Goal: Transaction & Acquisition: Purchase product/service

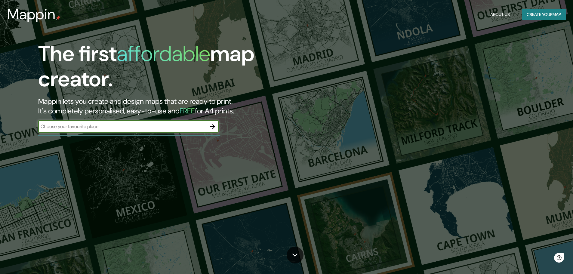
click at [139, 128] on input "text" at bounding box center [122, 126] width 169 height 7
type input "[GEOGRAPHIC_DATA]"
click at [212, 125] on icon "button" at bounding box center [212, 126] width 7 height 7
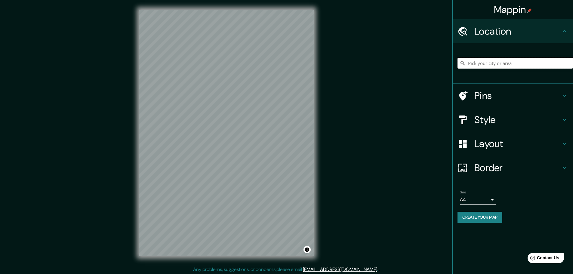
click at [525, 68] on input "Pick your city or area" at bounding box center [516, 63] width 116 height 11
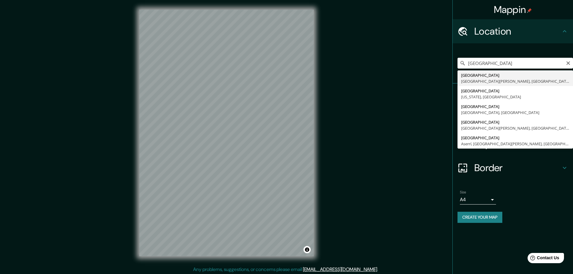
type input "[GEOGRAPHIC_DATA], [GEOGRAPHIC_DATA][PERSON_NAME], [GEOGRAPHIC_DATA]"
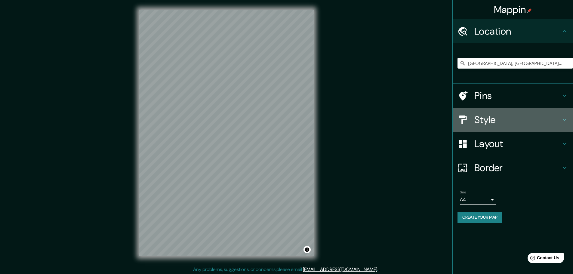
click at [502, 118] on h4 "Style" at bounding box center [518, 120] width 87 height 12
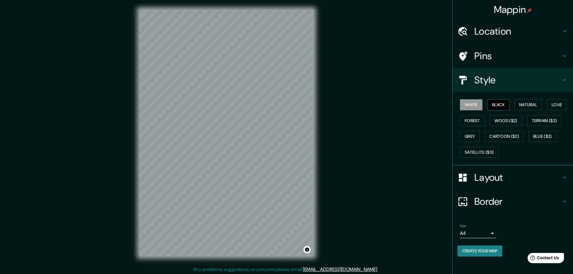
click at [496, 107] on button "Black" at bounding box center [499, 104] width 23 height 11
click at [530, 103] on button "Natural" at bounding box center [529, 104] width 28 height 11
click at [552, 105] on button "Love" at bounding box center [557, 104] width 20 height 11
click at [533, 105] on button "Natural" at bounding box center [529, 104] width 28 height 11
click at [471, 119] on button "Forest" at bounding box center [472, 120] width 25 height 11
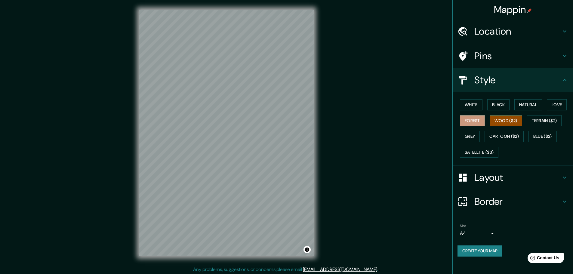
click at [505, 120] on button "Wood ($2)" at bounding box center [506, 120] width 33 height 11
click at [538, 119] on button "Terrain ($2)" at bounding box center [544, 120] width 35 height 11
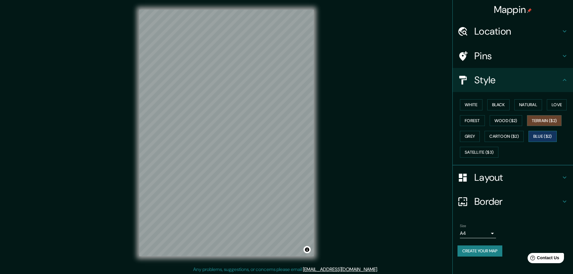
click at [544, 135] on button "Blue ($2)" at bounding box center [543, 136] width 28 height 11
click at [506, 137] on button "Cartoon ($2)" at bounding box center [504, 136] width 39 height 11
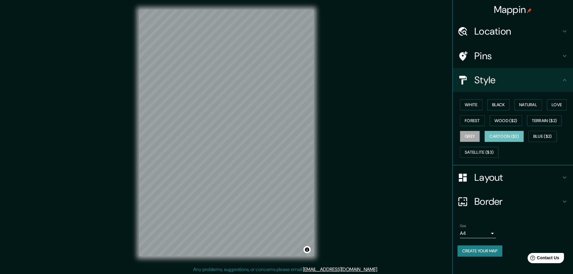
click at [465, 138] on button "Grey" at bounding box center [470, 136] width 20 height 11
click at [532, 107] on button "Natural" at bounding box center [529, 104] width 28 height 11
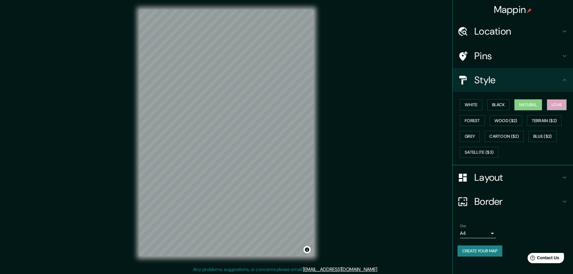
click at [558, 106] on button "Love" at bounding box center [557, 104] width 20 height 11
click at [541, 108] on button "Natural" at bounding box center [529, 104] width 28 height 11
click at [477, 123] on button "Forest" at bounding box center [472, 120] width 25 height 11
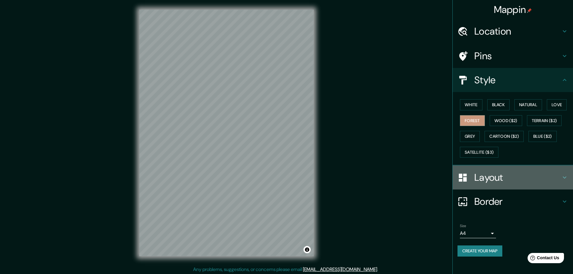
click at [492, 179] on h4 "Layout" at bounding box center [518, 178] width 87 height 12
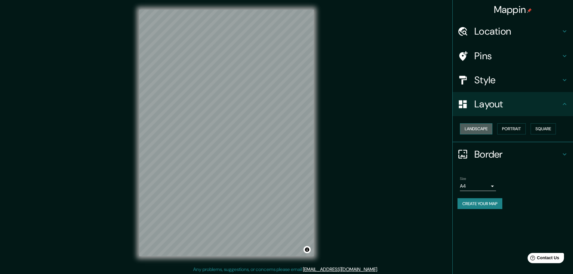
click at [479, 126] on button "Landscape" at bounding box center [476, 128] width 33 height 11
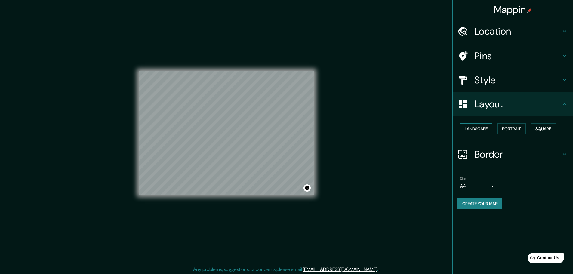
click at [480, 128] on button "Landscape" at bounding box center [476, 128] width 33 height 11
click at [486, 129] on button "Landscape" at bounding box center [476, 128] width 33 height 11
click at [513, 129] on button "Portrait" at bounding box center [512, 128] width 29 height 11
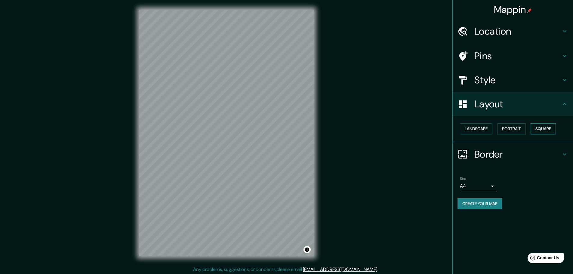
click at [548, 129] on button "Square" at bounding box center [543, 128] width 25 height 11
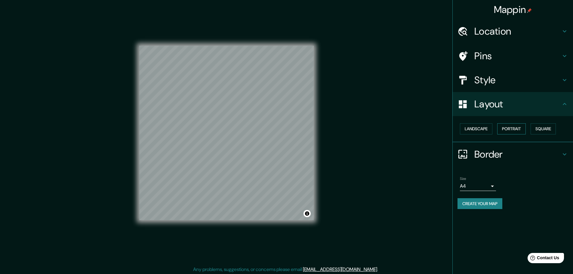
click at [510, 131] on button "Portrait" at bounding box center [512, 128] width 29 height 11
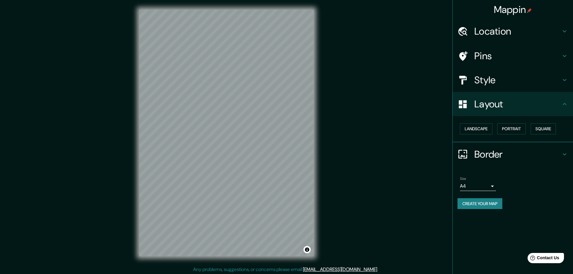
click at [506, 154] on h4 "Border" at bounding box center [518, 154] width 87 height 12
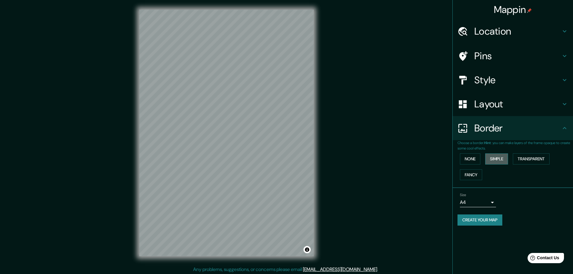
click at [491, 160] on button "Simple" at bounding box center [497, 159] width 23 height 11
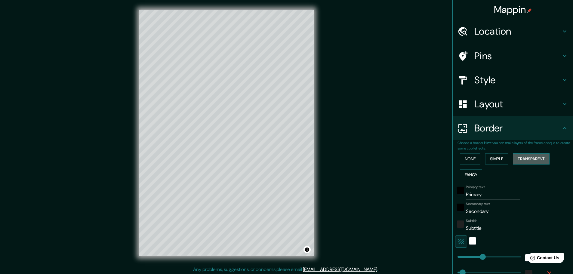
click at [529, 161] on button "Transparent" at bounding box center [531, 159] width 37 height 11
click at [470, 171] on button "Fancy" at bounding box center [471, 174] width 22 height 11
click at [466, 158] on button "None" at bounding box center [470, 159] width 20 height 11
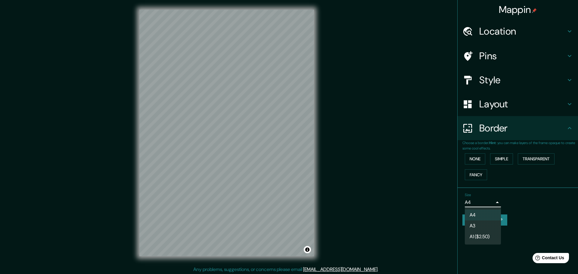
click at [481, 202] on body "Mappin Location [GEOGRAPHIC_DATA], [GEOGRAPHIC_DATA][PERSON_NAME], [GEOGRAPHIC_…" at bounding box center [289, 137] width 578 height 274
click at [484, 203] on div at bounding box center [289, 137] width 578 height 274
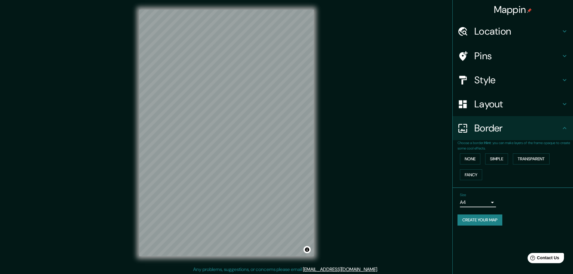
click at [503, 26] on div "Location" at bounding box center [513, 31] width 120 height 24
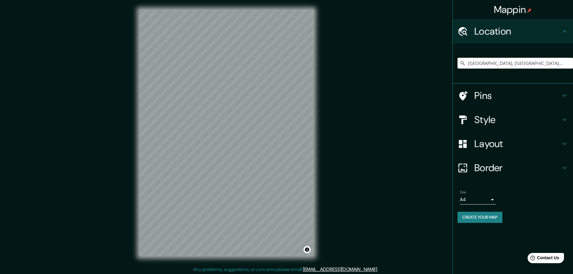
click at [506, 28] on h4 "Location" at bounding box center [518, 31] width 87 height 12
click at [493, 100] on h4 "Pins" at bounding box center [518, 96] width 87 height 12
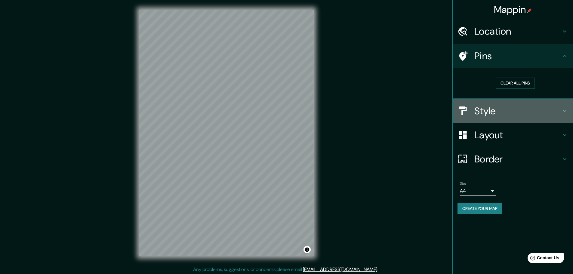
click at [501, 107] on h4 "Style" at bounding box center [518, 111] width 87 height 12
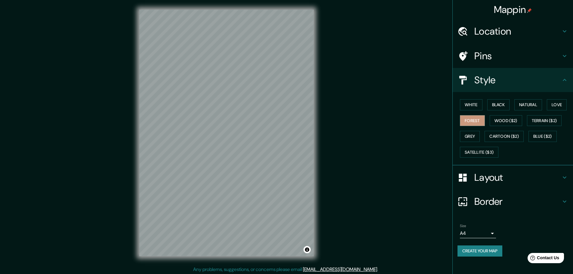
click at [515, 53] on h4 "Pins" at bounding box center [518, 56] width 87 height 12
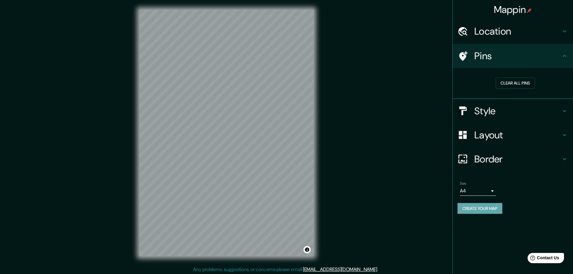
click at [483, 208] on button "Create your map" at bounding box center [480, 208] width 45 height 11
click at [497, 114] on h4 "Style" at bounding box center [518, 111] width 87 height 12
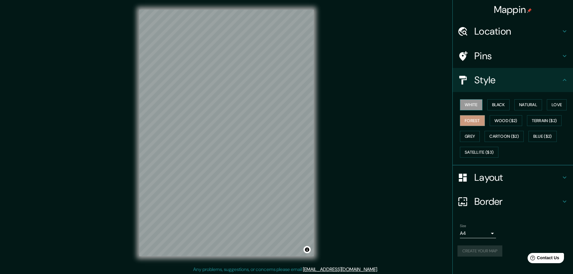
click at [475, 103] on button "White" at bounding box center [471, 104] width 23 height 11
click at [503, 105] on button "Black" at bounding box center [499, 104] width 23 height 11
